Goal: Information Seeking & Learning: Learn about a topic

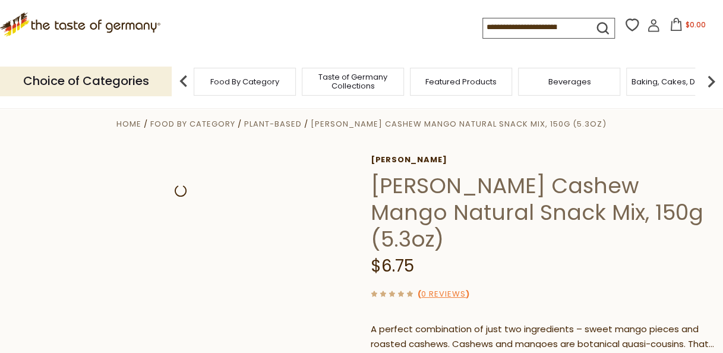
click at [529, 196] on h1 "[PERSON_NAME] Cashew Mango Natural Snack Mix, 150g (5.3oz)" at bounding box center [542, 212] width 343 height 80
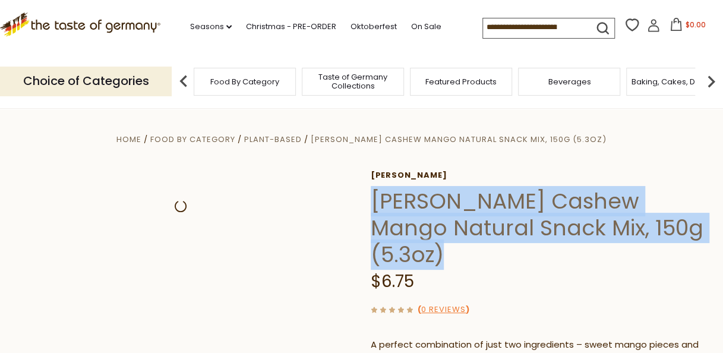
click at [529, 196] on h1 "[PERSON_NAME] Cashew Mango Natural Snack Mix, 150g (5.3oz)" at bounding box center [542, 228] width 343 height 80
drag, startPoint x: 529, startPoint y: 196, endPoint x: 504, endPoint y: 206, distance: 27.5
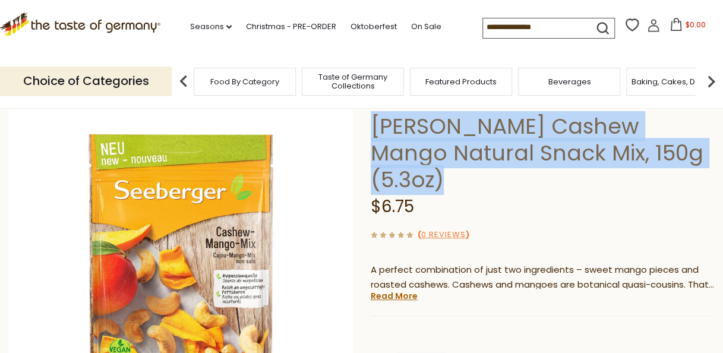
scroll to position [83, 0]
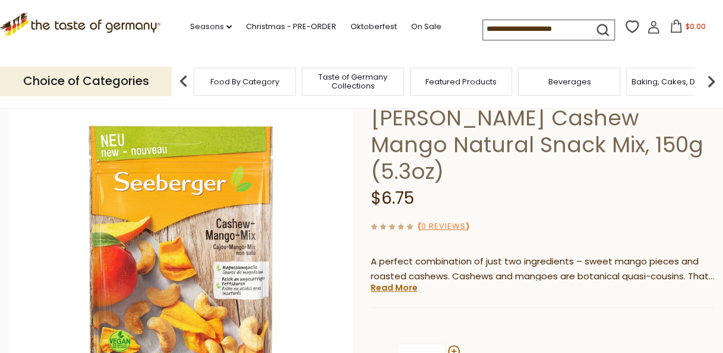
click at [530, 254] on p "A perfect combination of just two ingredients – sweet mango pieces and roasted …" at bounding box center [542, 269] width 343 height 30
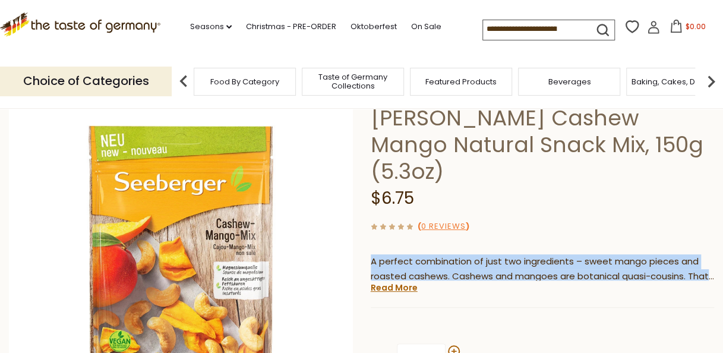
click at [530, 254] on p "A perfect combination of just two ingredients – sweet mango pieces and roasted …" at bounding box center [542, 269] width 343 height 30
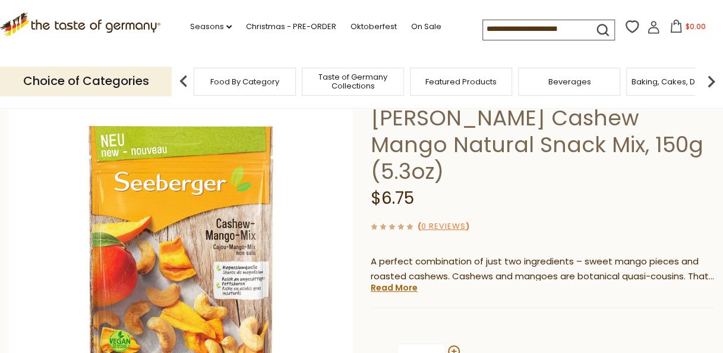
click at [412, 116] on h1 "[PERSON_NAME] Cashew Mango Natural Snack Mix, 150g (5.3oz)" at bounding box center [542, 145] width 343 height 80
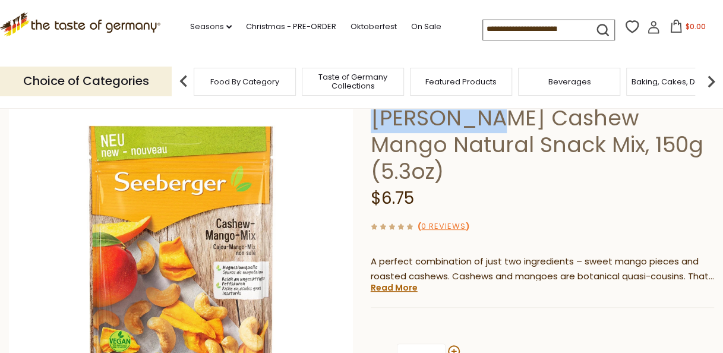
click at [412, 116] on h1 "[PERSON_NAME] Cashew Mango Natural Snack Mix, 150g (5.3oz)" at bounding box center [542, 145] width 343 height 80
copy h1 "[PERSON_NAME]"
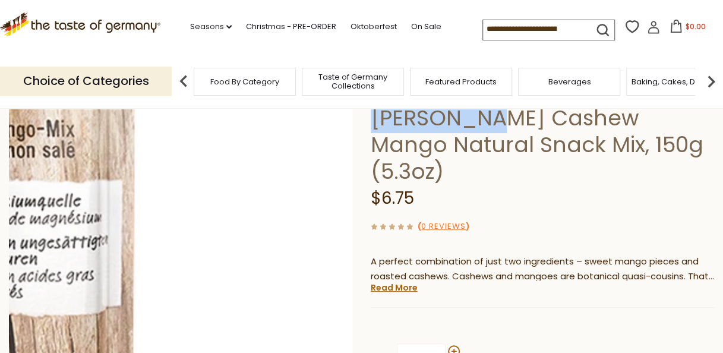
click at [327, 294] on img at bounding box center [181, 259] width 344 height 344
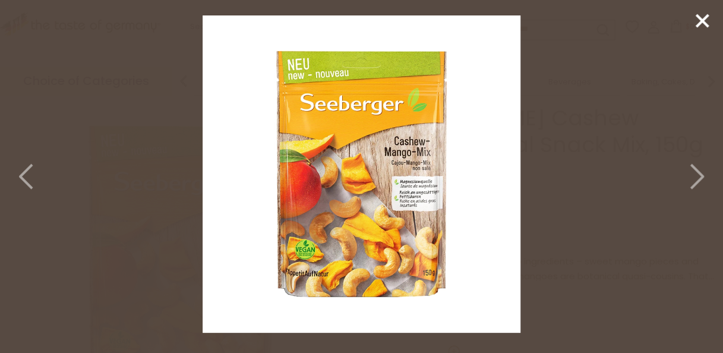
click at [704, 17] on icon at bounding box center [702, 21] width 18 height 18
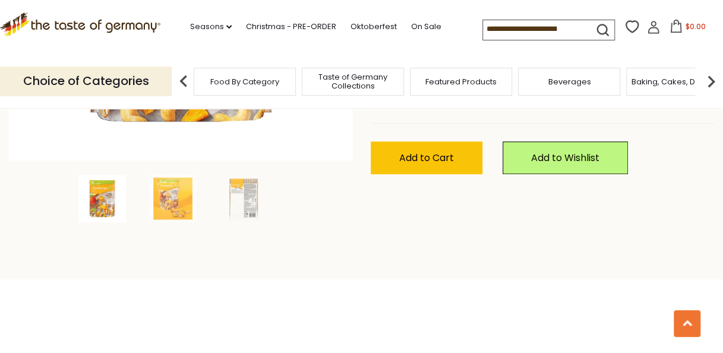
scroll to position [332, 0]
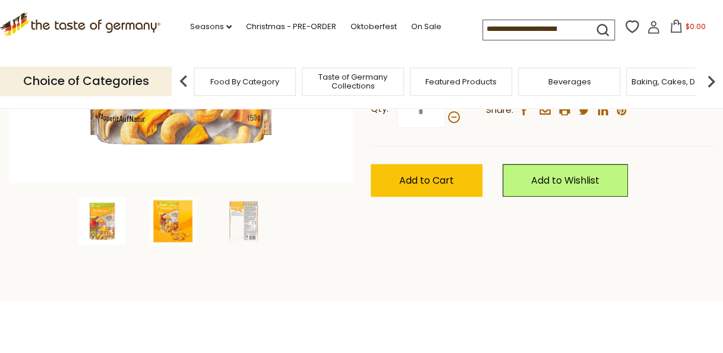
click at [173, 225] on img at bounding box center [173, 221] width 48 height 48
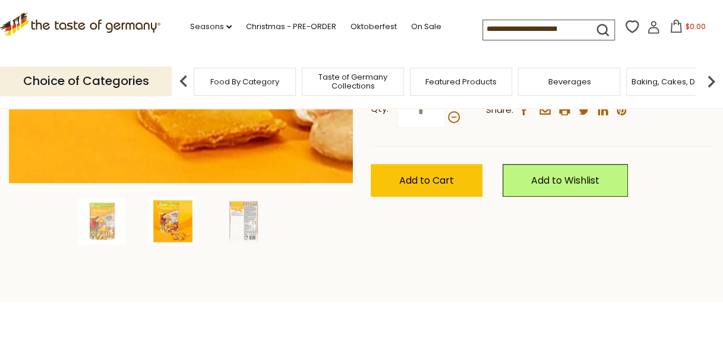
click at [191, 140] on img at bounding box center [181, 11] width 344 height 344
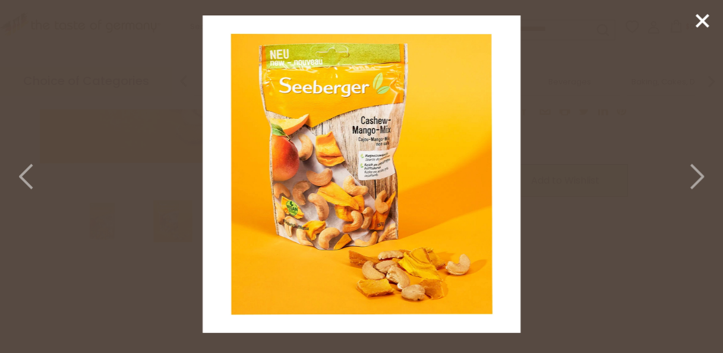
click at [700, 173] on polyline at bounding box center [697, 177] width 12 height 24
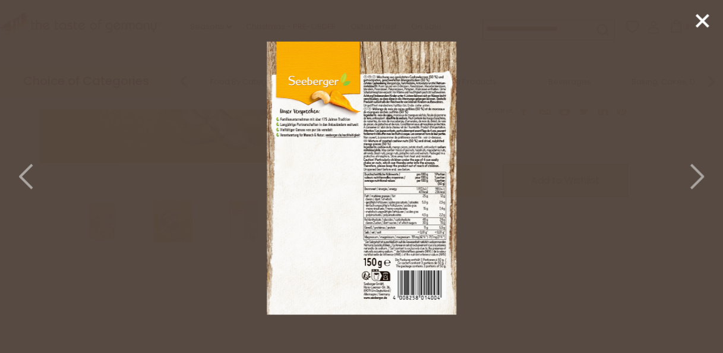
click at [421, 188] on img at bounding box center [362, 174] width 318 height 318
click at [706, 26] on line at bounding box center [702, 21] width 12 height 12
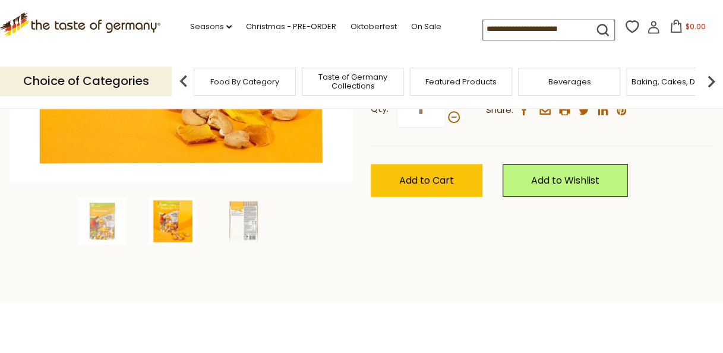
drag, startPoint x: 459, startPoint y: 316, endPoint x: 446, endPoint y: 297, distance: 23.4
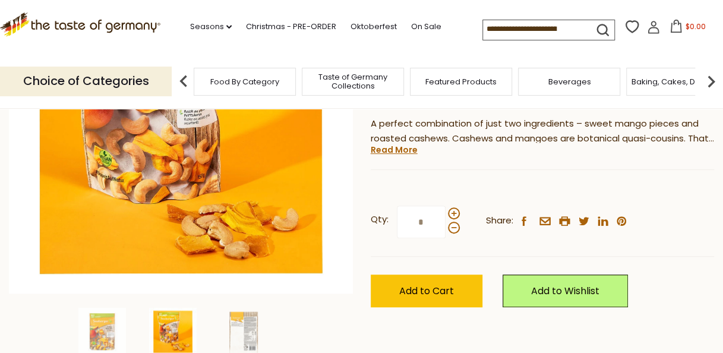
scroll to position [0, 0]
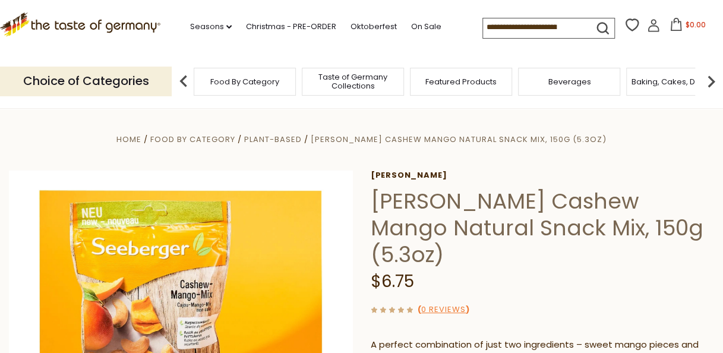
click at [412, 201] on h1 "[PERSON_NAME] Cashew Mango Natural Snack Mix, 150g (5.3oz)" at bounding box center [542, 228] width 343 height 80
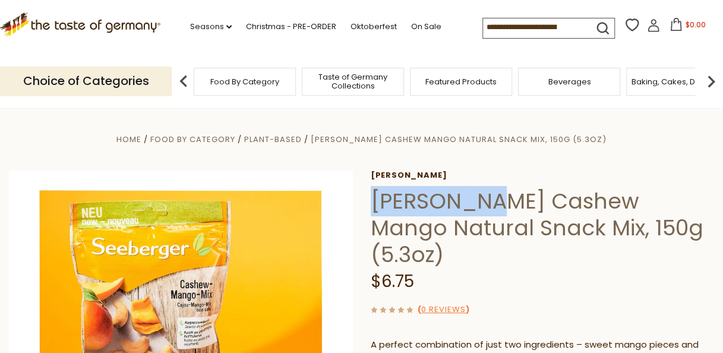
click at [411, 201] on h1 "[PERSON_NAME] Cashew Mango Natural Snack Mix, 150g (5.3oz)" at bounding box center [542, 228] width 343 height 80
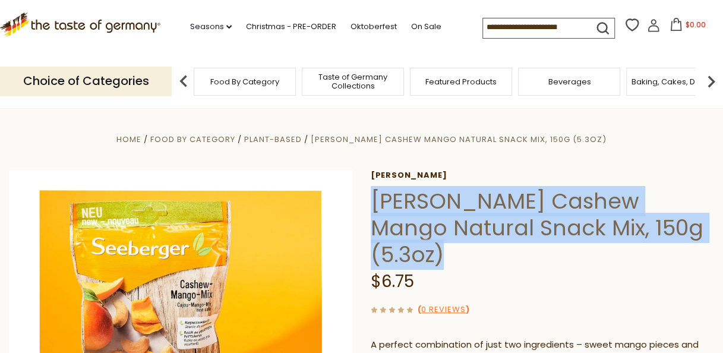
click at [411, 201] on h1 "[PERSON_NAME] Cashew Mango Natural Snack Mix, 150g (5.3oz)" at bounding box center [542, 228] width 343 height 80
click at [406, 202] on h1 "[PERSON_NAME] Cashew Mango Natural Snack Mix, 150g (5.3oz)" at bounding box center [542, 228] width 343 height 80
click at [376, 201] on h1 "[PERSON_NAME] Cashew Mango Natural Snack Mix, 150g (5.3oz)" at bounding box center [542, 228] width 343 height 80
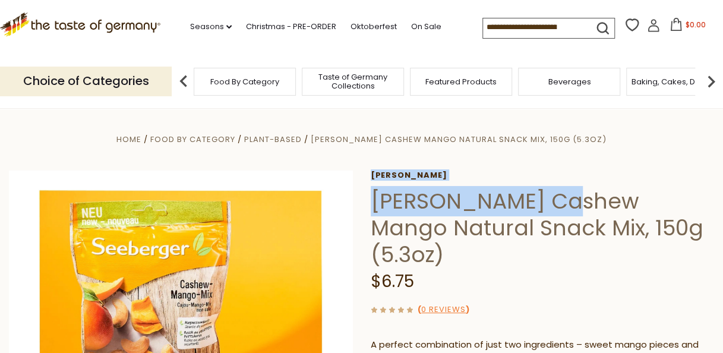
drag, startPoint x: 368, startPoint y: 201, endPoint x: 573, endPoint y: 188, distance: 204.8
click at [573, 188] on div "Home Food By Category Plant-Based [PERSON_NAME] Cashew Mango Natural Snack Mix,…" at bounding box center [361, 359] width 723 height 454
drag, startPoint x: 573, startPoint y: 188, endPoint x: 566, endPoint y: 207, distance: 20.3
click at [566, 207] on h1 "[PERSON_NAME] Cashew Mango Natural Snack Mix, 150g (5.3oz)" at bounding box center [542, 228] width 343 height 80
drag, startPoint x: 575, startPoint y: 204, endPoint x: 374, endPoint y: 204, distance: 200.8
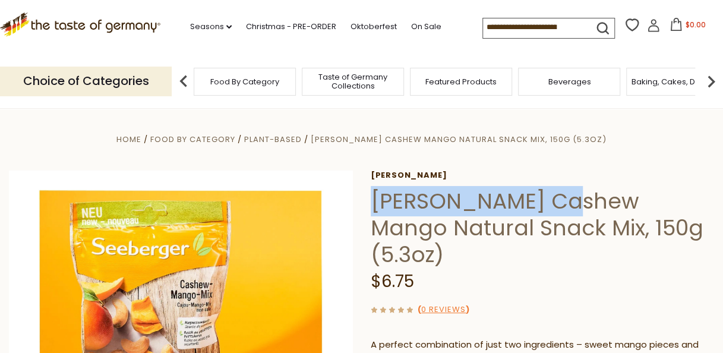
click at [374, 204] on h1 "[PERSON_NAME] Cashew Mango Natural Snack Mix, 150g (5.3oz)" at bounding box center [542, 228] width 343 height 80
